Goal: Transaction & Acquisition: Purchase product/service

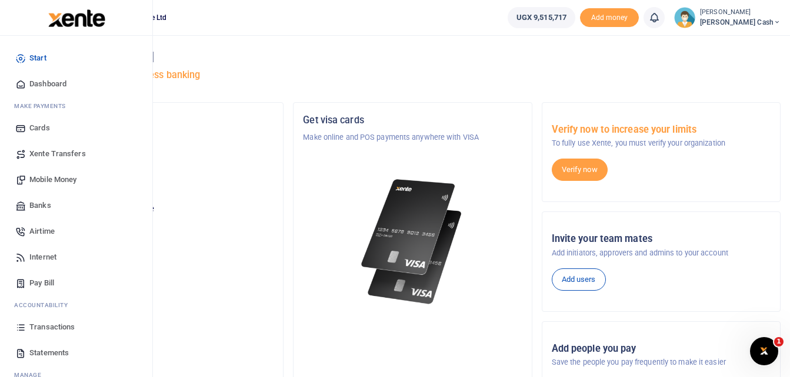
click at [60, 178] on span "Mobile Money" at bounding box center [52, 180] width 47 height 12
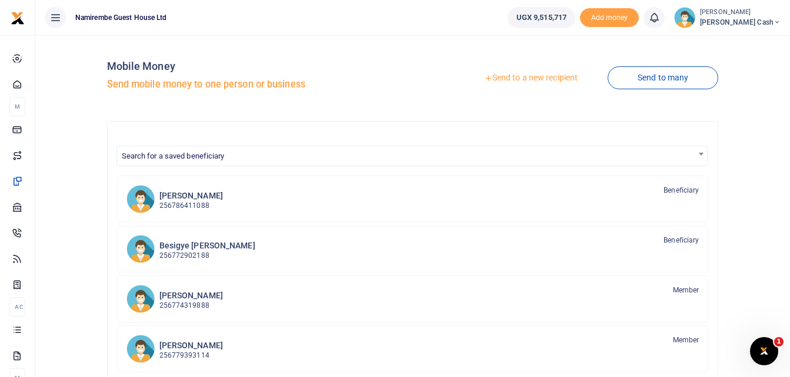
click at [527, 74] on link "Send to a new recipient" at bounding box center [530, 78] width 153 height 21
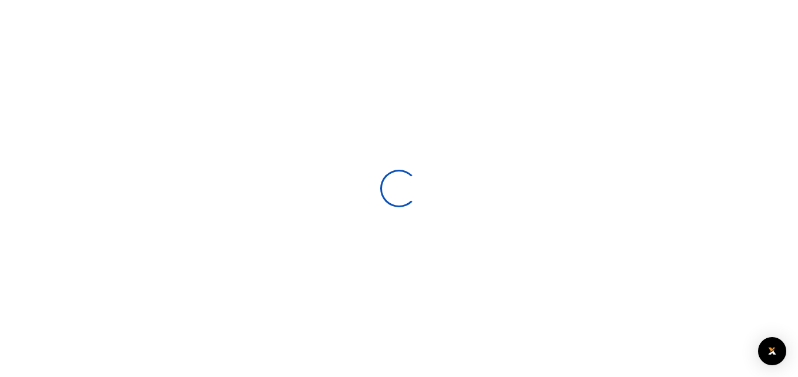
select select
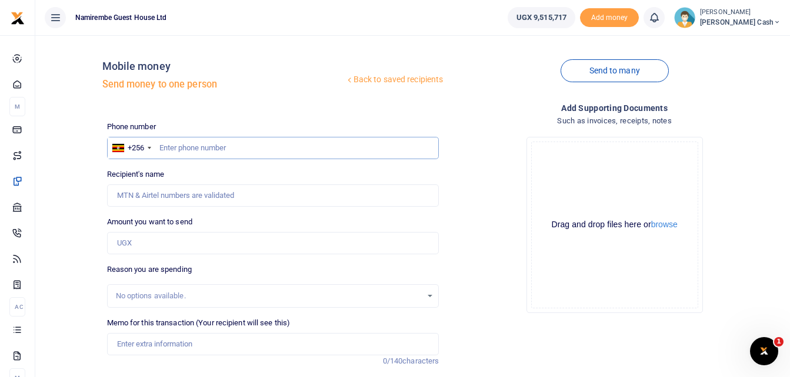
click at [180, 149] on input "text" at bounding box center [273, 148] width 332 height 22
type input "0704748623"
type input "Emmanuelomach Otim"
type input "0704748623"
click at [126, 245] on input "Amount you want to send" at bounding box center [273, 243] width 332 height 22
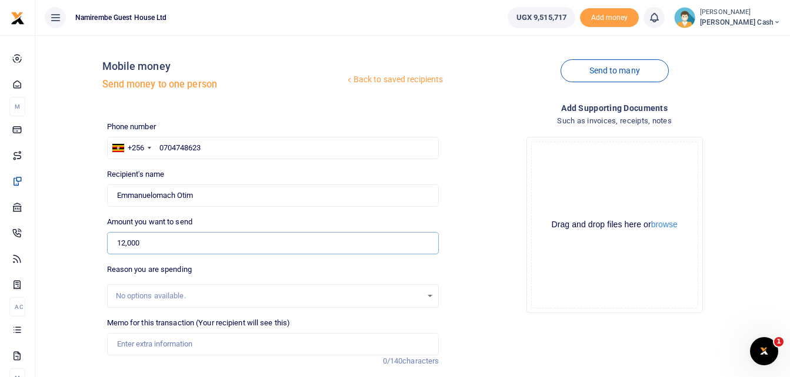
type input "12,000"
click at [128, 350] on input "Memo for this transaction (Your recipient will see this)" at bounding box center [273, 344] width 332 height 22
click at [362, 344] on input "Being payment for transport refund to and from [DEMOGRAPHIC_DATA]" at bounding box center [273, 344] width 332 height 22
click at [327, 344] on input "Being payment for transport refund to and from [DEMOGRAPHIC_DATA]" at bounding box center [273, 344] width 332 height 22
click at [327, 343] on input "Being payment for transport refund to and from [DEMOGRAPHIC_DATA]" at bounding box center [273, 344] width 332 height 22
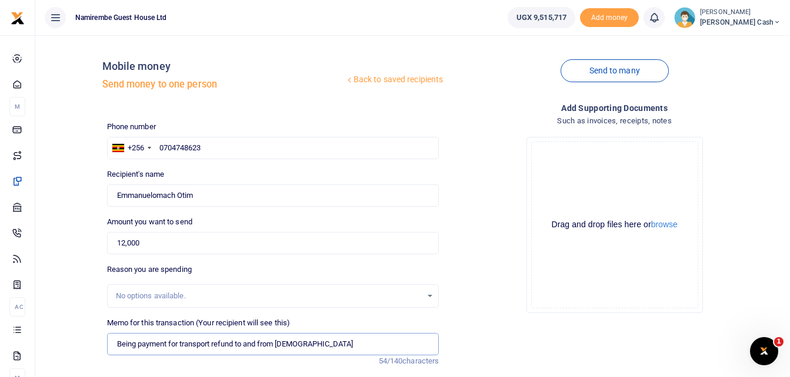
click at [308, 347] on input "Being payment for transport refund to and from [DEMOGRAPHIC_DATA]" at bounding box center [273, 344] width 332 height 22
click at [331, 346] on input "Being payment for transport refund to and from church house" at bounding box center [273, 344] width 332 height 22
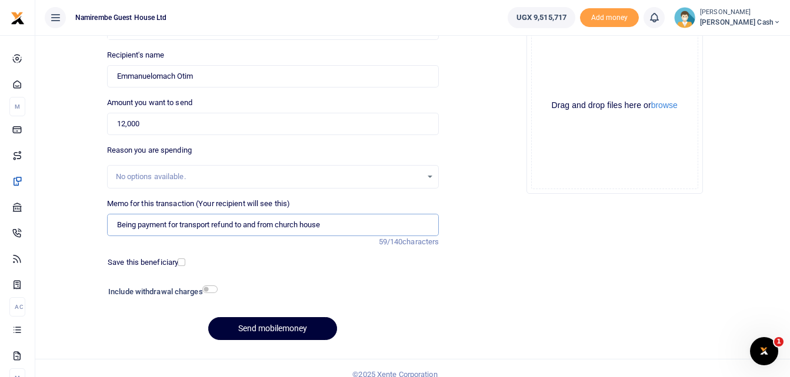
scroll to position [132, 0]
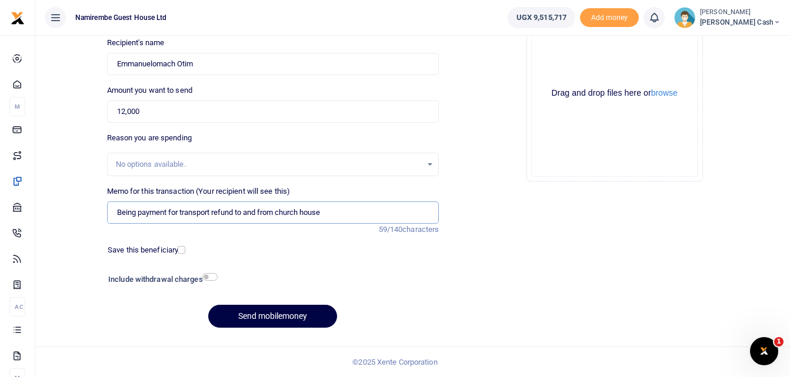
type input "Being payment for transport refund to and from church house"
click at [216, 277] on input "checkbox" at bounding box center [209, 277] width 15 height 8
checkbox input "true"
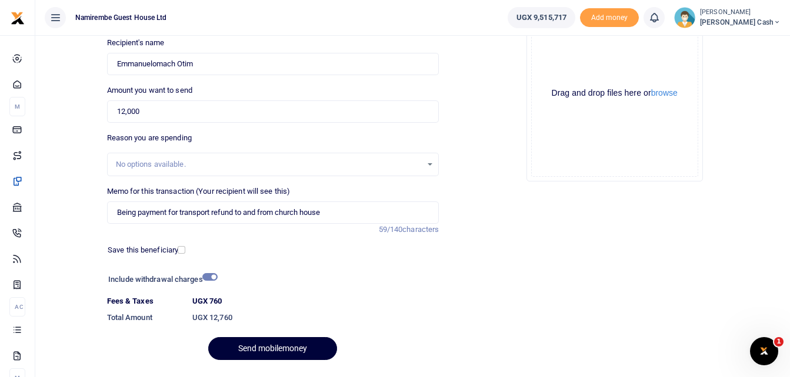
click at [285, 348] on button "Send mobilemoney" at bounding box center [272, 348] width 129 height 23
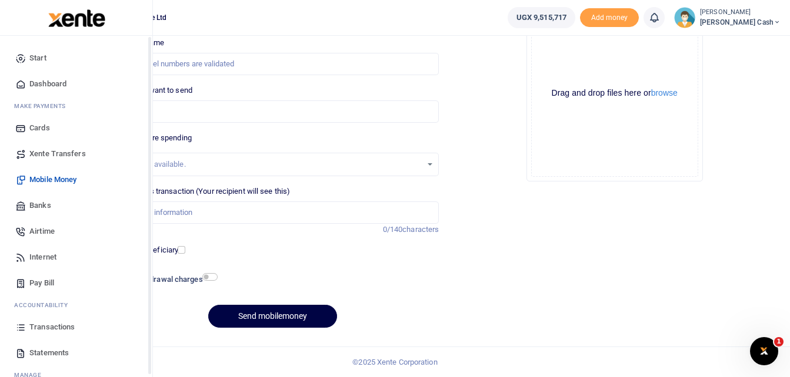
click at [57, 330] on span "Transactions" at bounding box center [51, 328] width 45 height 12
